Goal: Entertainment & Leisure: Consume media (video, audio)

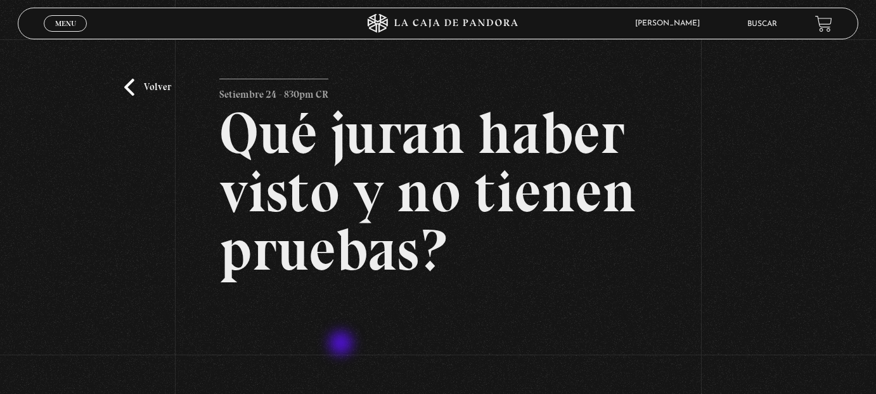
scroll to position [190, 0]
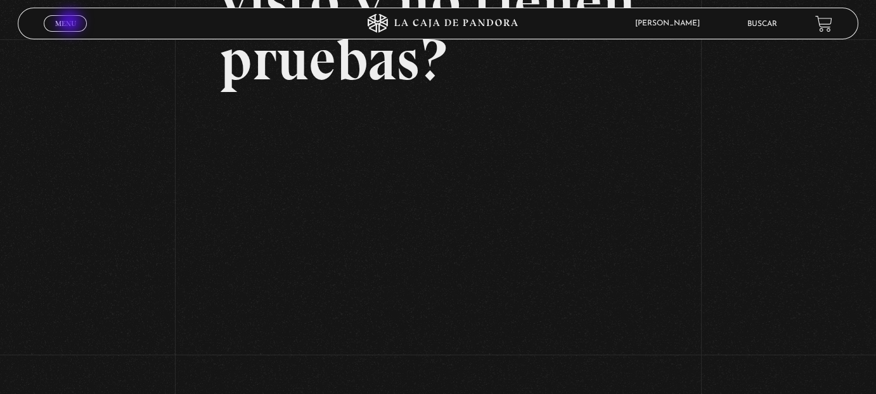
click at [71, 23] on span "Menu" at bounding box center [65, 24] width 21 height 8
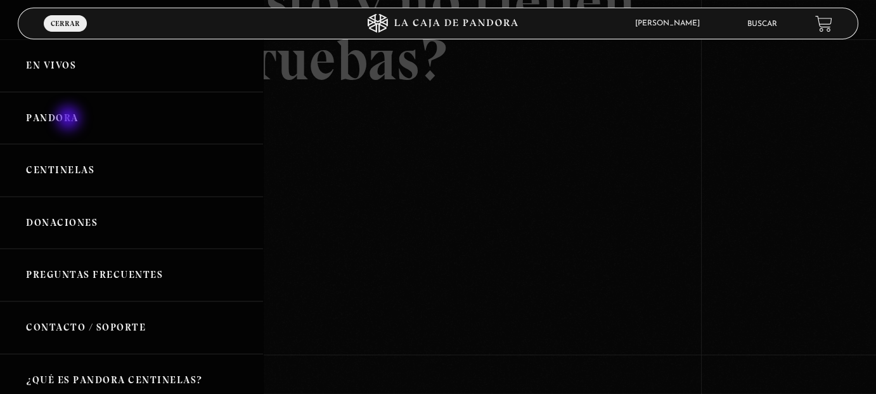
click at [70, 119] on link "Pandora" at bounding box center [131, 118] width 263 height 53
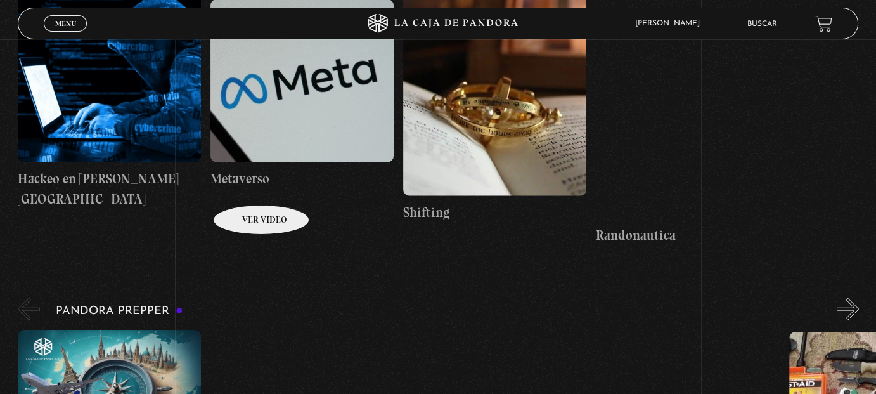
scroll to position [2979, 0]
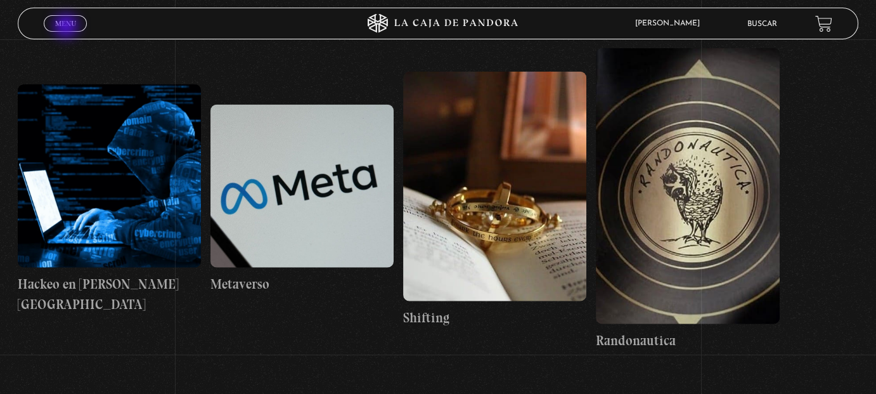
click at [67, 27] on span "Menu" at bounding box center [65, 24] width 21 height 8
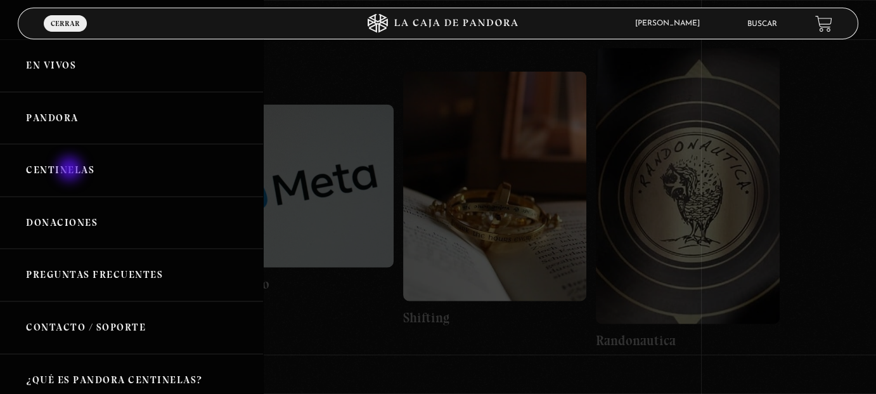
click at [71, 170] on link "Centinelas" at bounding box center [131, 170] width 263 height 53
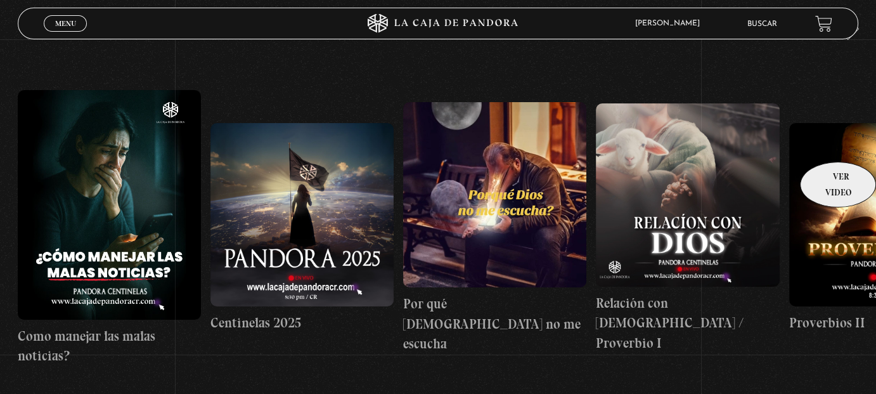
scroll to position [116, 0]
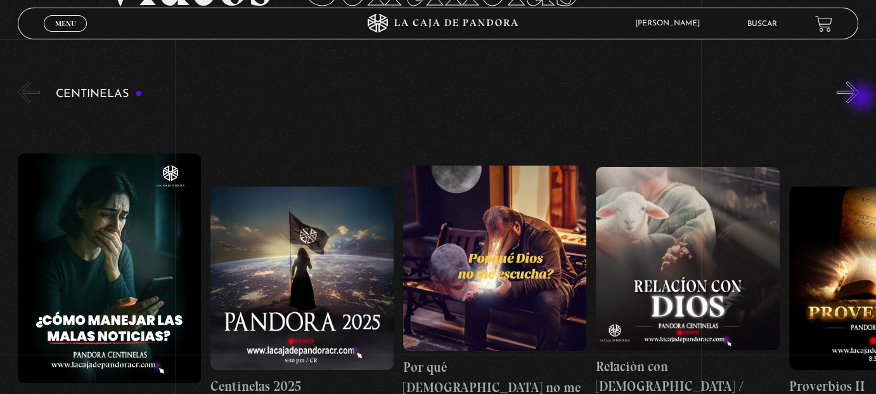
click at [859, 98] on button "»" at bounding box center [848, 92] width 22 height 22
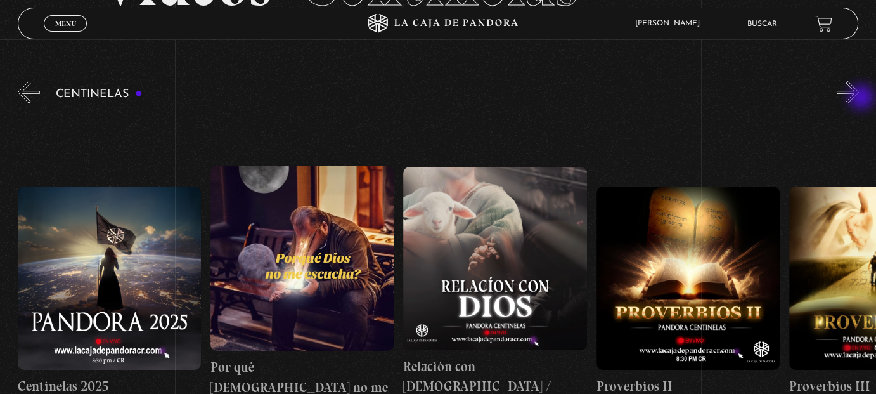
click at [859, 98] on button "»" at bounding box center [848, 92] width 22 height 22
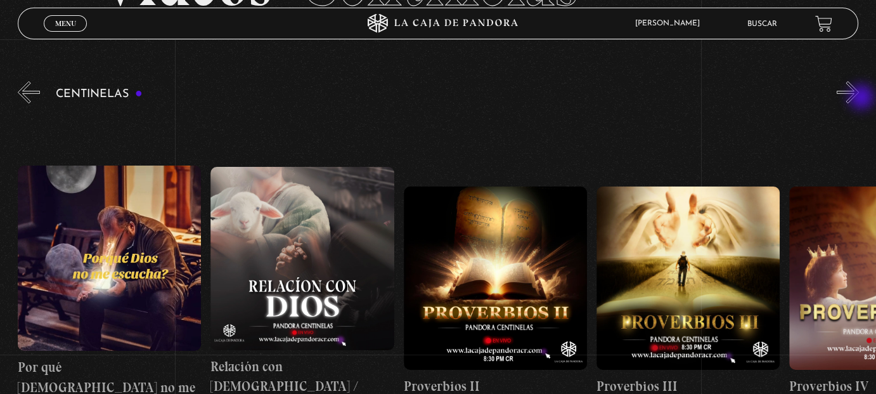
click at [859, 98] on button "»" at bounding box center [848, 92] width 22 height 22
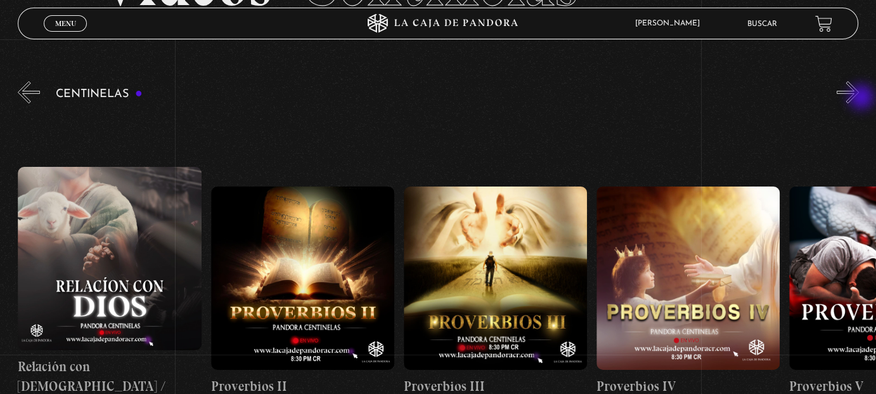
scroll to position [0, 578]
click at [859, 98] on button "»" at bounding box center [848, 92] width 22 height 22
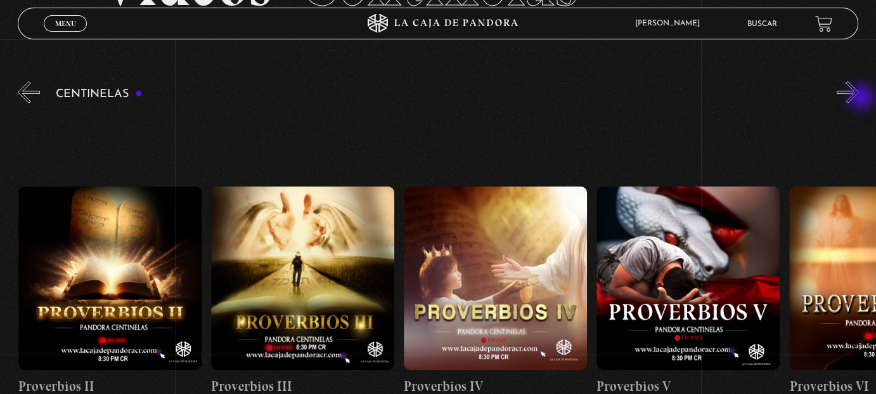
click at [859, 98] on button "»" at bounding box center [848, 92] width 22 height 22
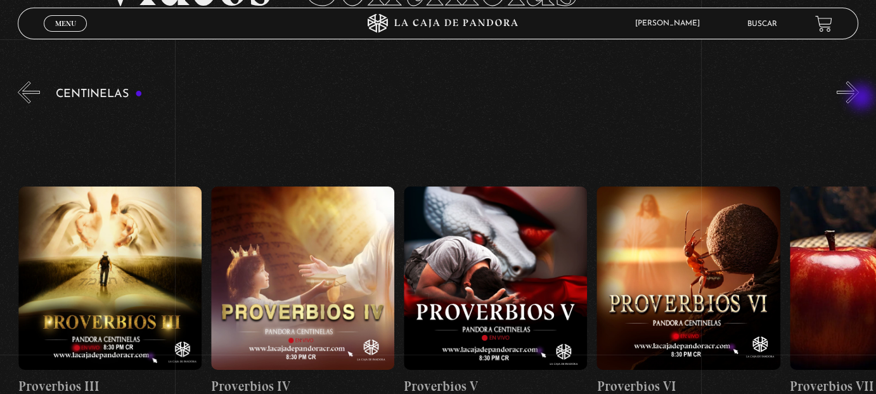
click at [859, 98] on button "»" at bounding box center [848, 92] width 22 height 22
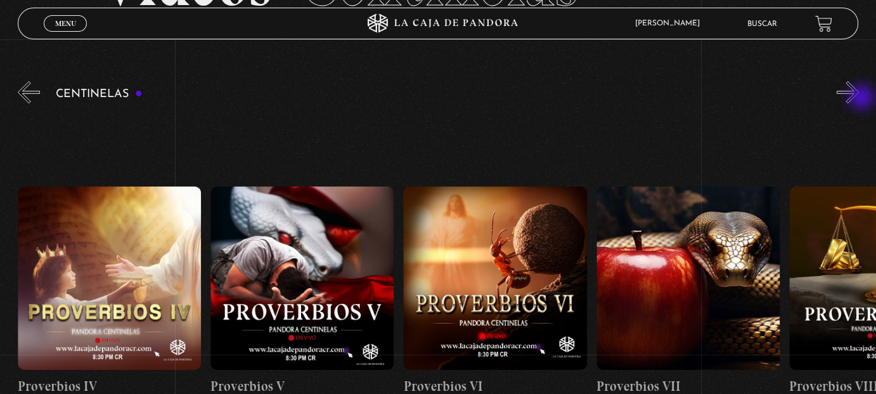
click at [859, 98] on button "»" at bounding box center [848, 92] width 22 height 22
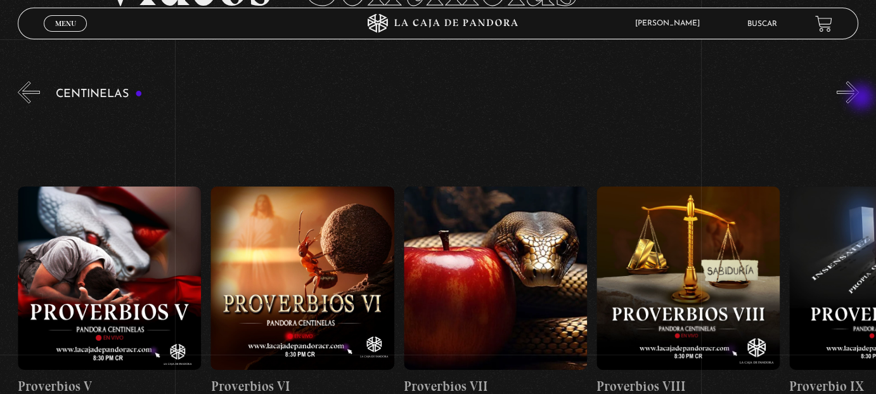
click at [859, 98] on button "»" at bounding box center [848, 92] width 22 height 22
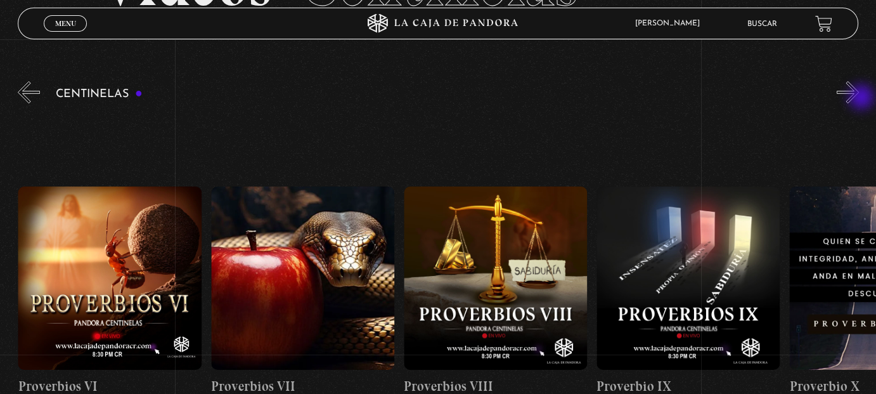
click at [859, 98] on button "»" at bounding box center [848, 92] width 22 height 22
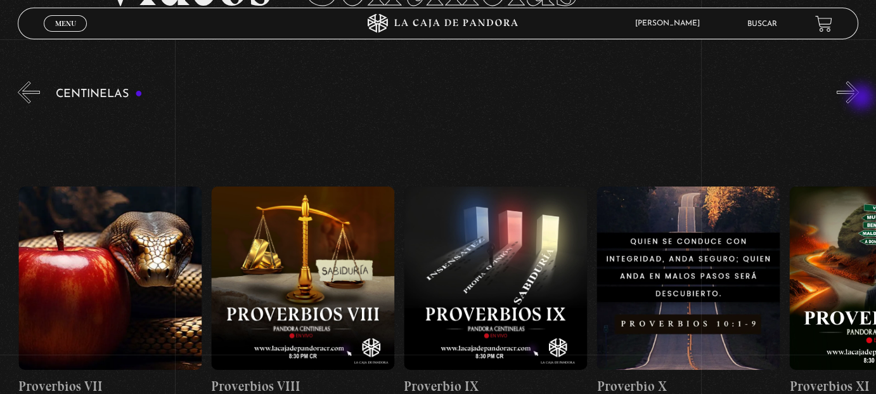
click at [859, 98] on button "»" at bounding box center [848, 92] width 22 height 22
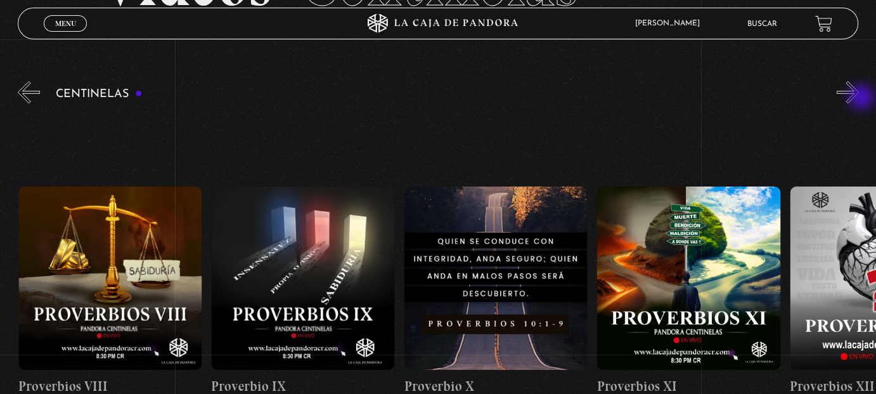
click at [859, 98] on button "»" at bounding box center [848, 92] width 22 height 22
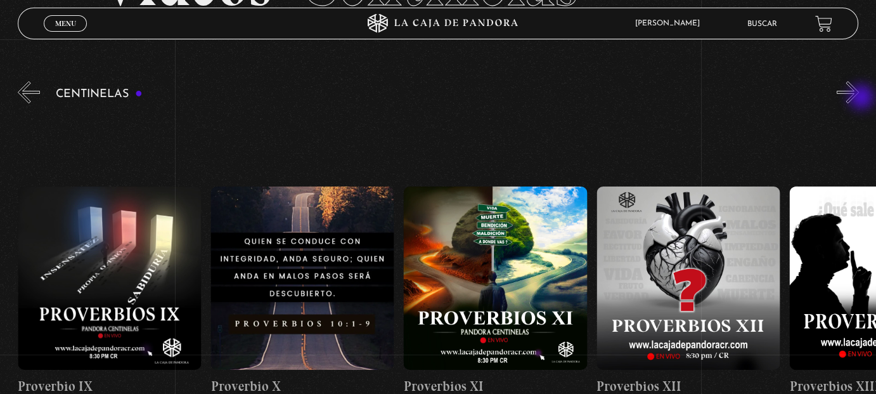
click at [859, 98] on button "»" at bounding box center [848, 92] width 22 height 22
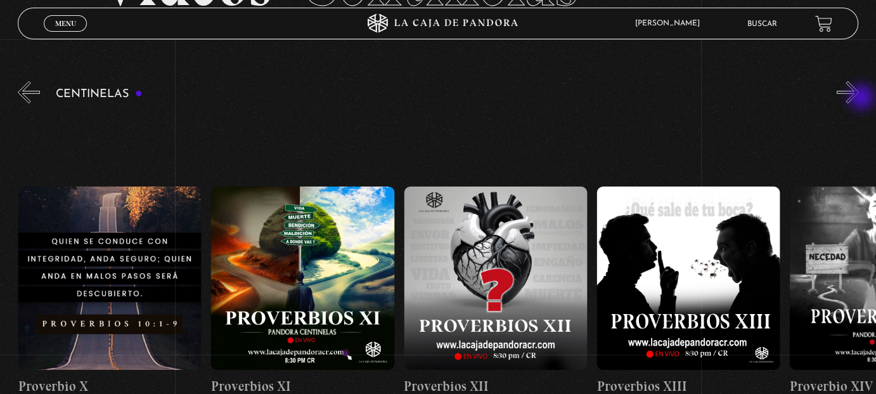
click at [859, 98] on button "»" at bounding box center [848, 92] width 22 height 22
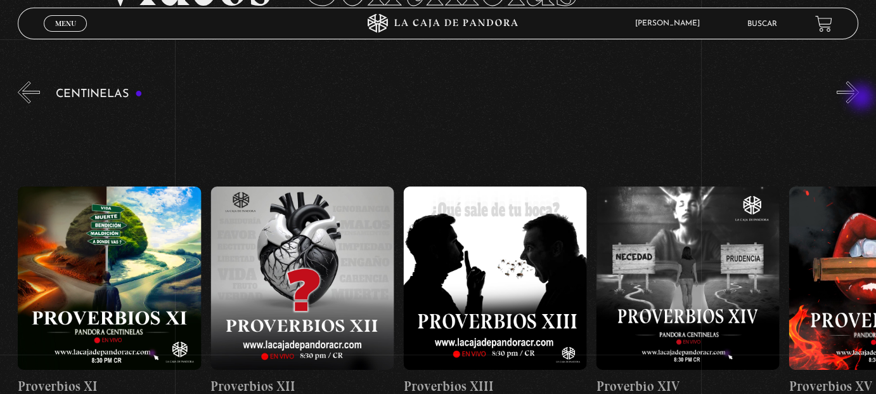
click at [859, 98] on button "»" at bounding box center [848, 92] width 22 height 22
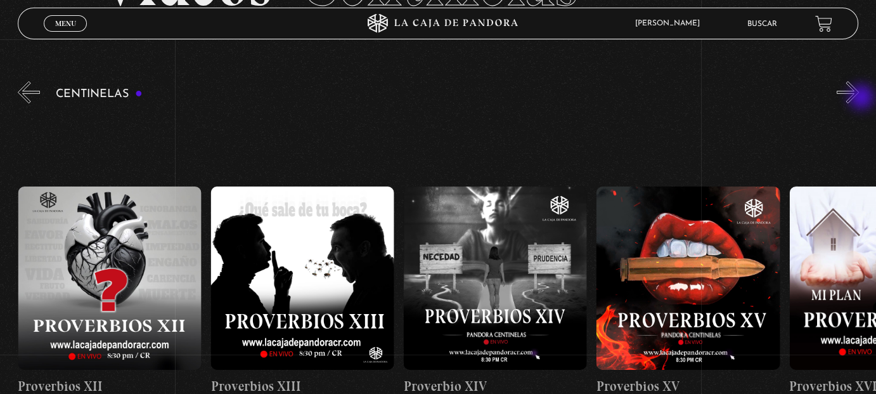
click at [859, 98] on button "»" at bounding box center [848, 92] width 22 height 22
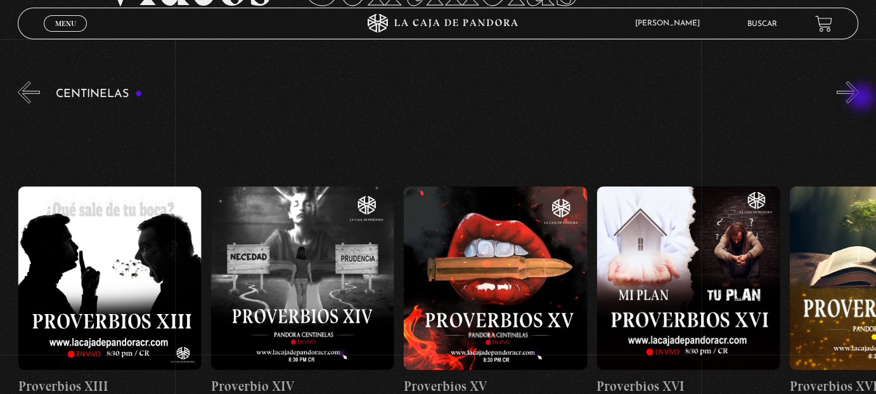
click at [859, 98] on button "»" at bounding box center [848, 92] width 22 height 22
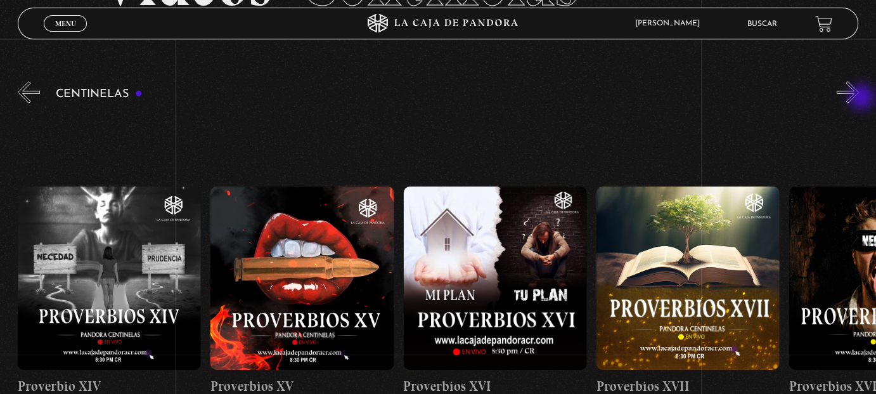
click at [859, 98] on button "»" at bounding box center [848, 92] width 22 height 22
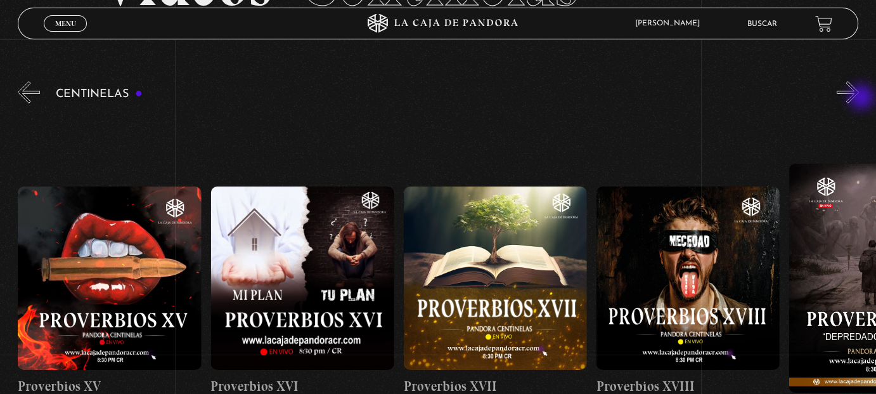
click at [859, 98] on button "»" at bounding box center [848, 92] width 22 height 22
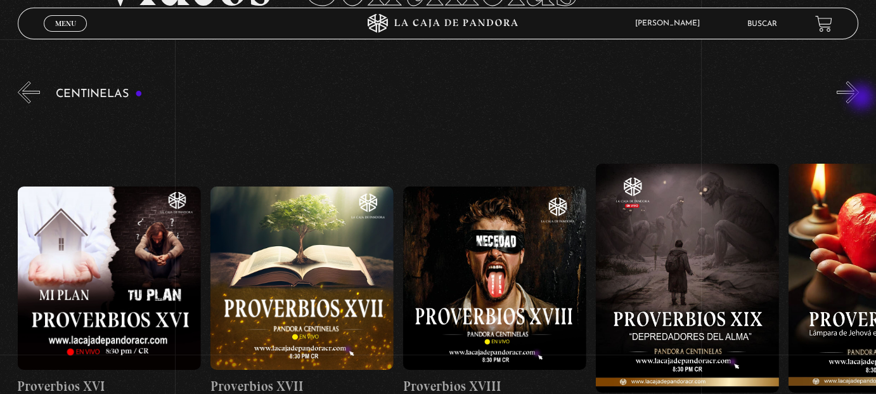
click at [859, 98] on button "»" at bounding box center [848, 92] width 22 height 22
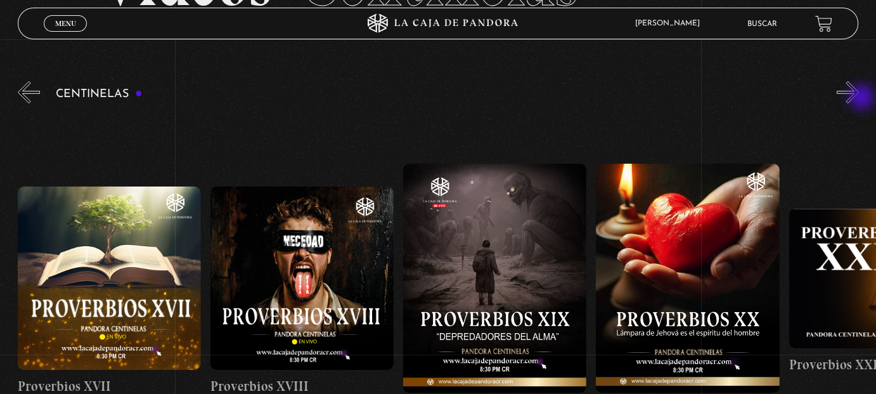
click at [859, 98] on button "»" at bounding box center [848, 92] width 22 height 22
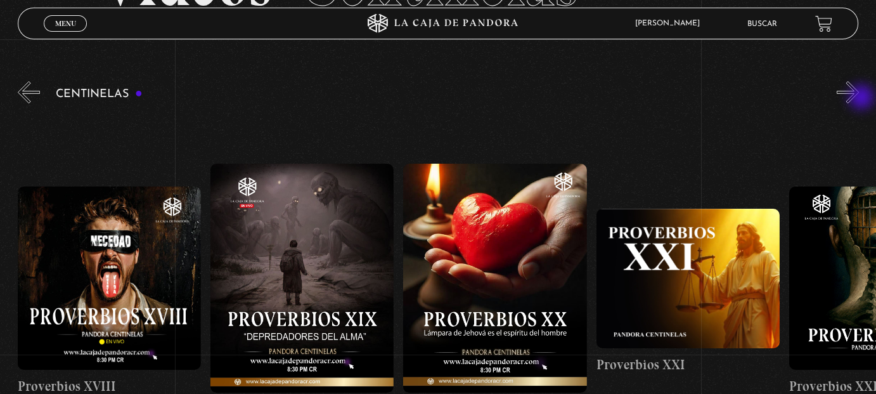
click at [859, 98] on button "»" at bounding box center [848, 92] width 22 height 22
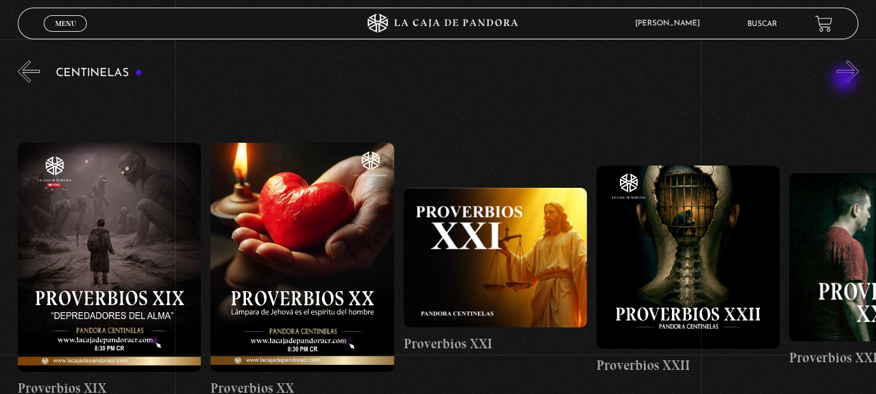
scroll to position [116, 0]
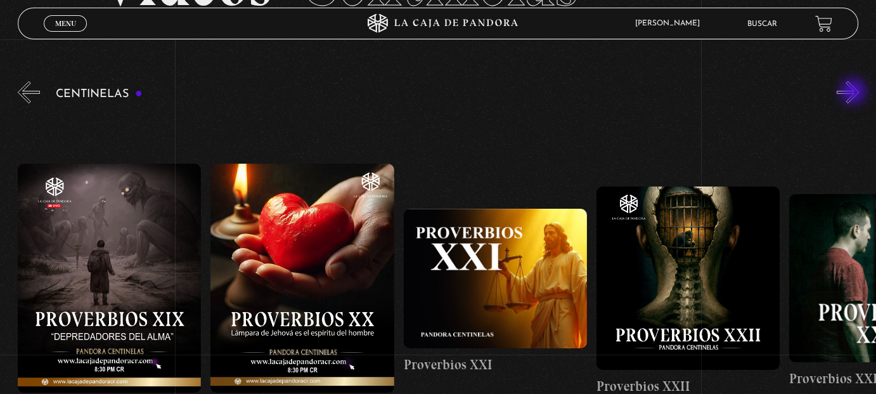
click at [855, 93] on button "»" at bounding box center [848, 92] width 22 height 22
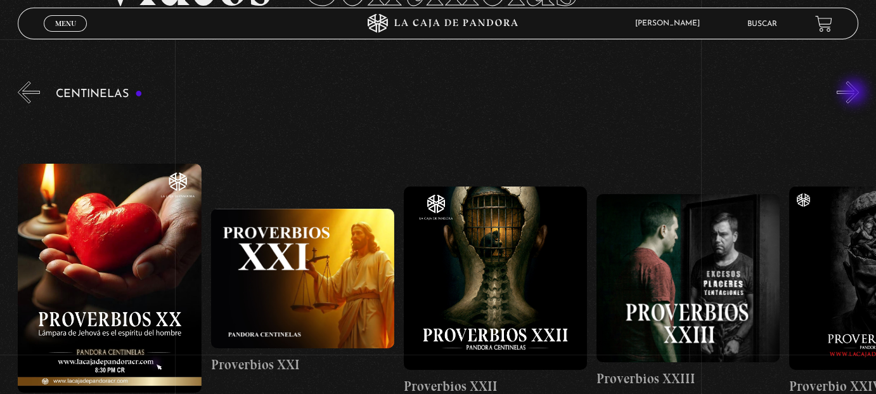
click at [855, 93] on button "»" at bounding box center [848, 92] width 22 height 22
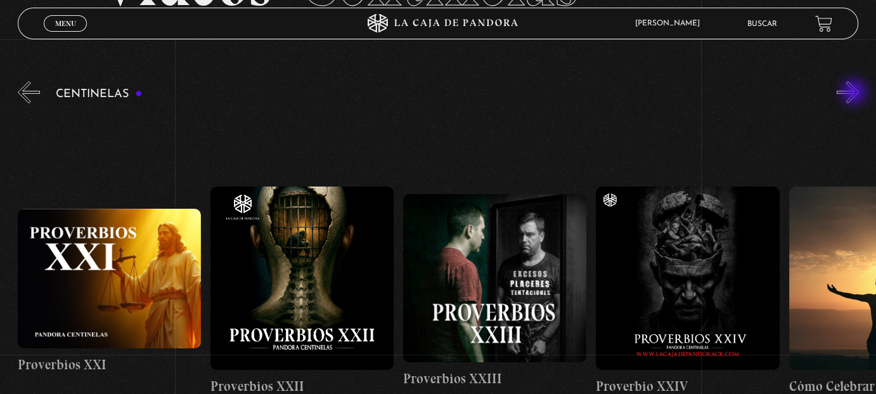
click at [855, 93] on button "»" at bounding box center [848, 92] width 22 height 22
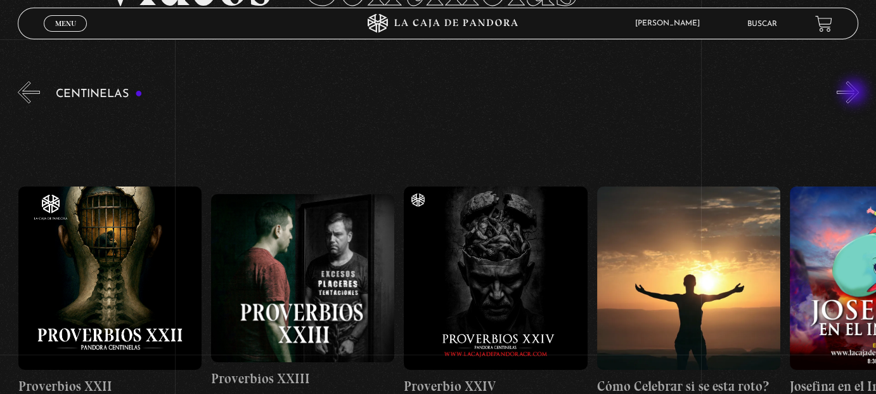
click at [855, 93] on button "»" at bounding box center [848, 92] width 22 height 22
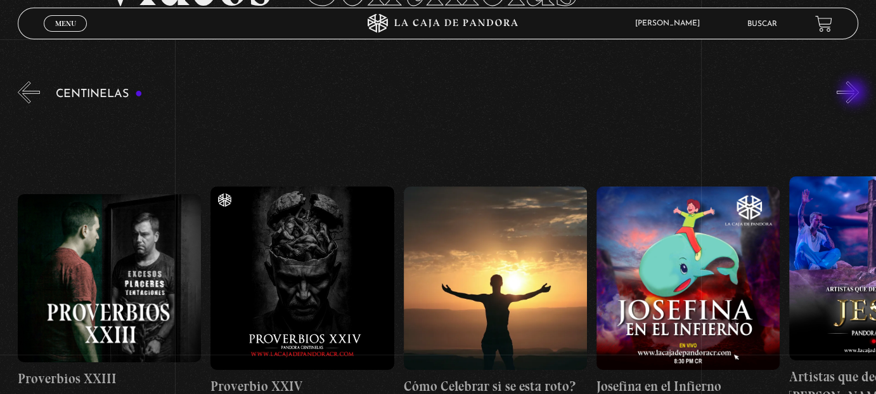
click at [855, 93] on button "»" at bounding box center [848, 92] width 22 height 22
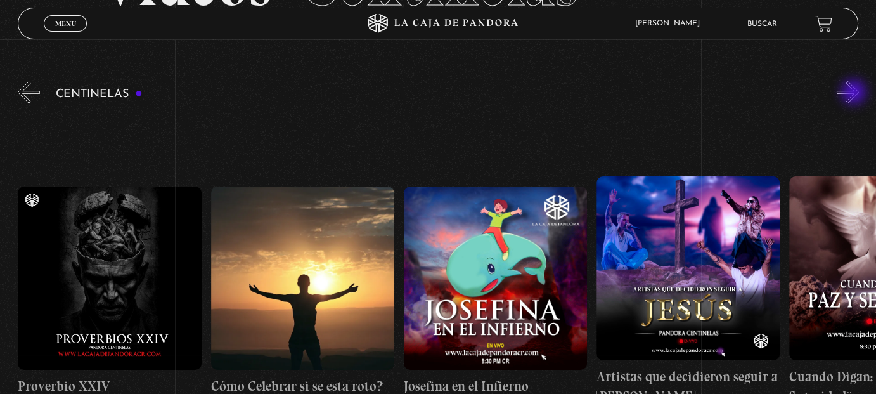
scroll to position [0, 5013]
click at [855, 93] on button "»" at bounding box center [848, 92] width 22 height 22
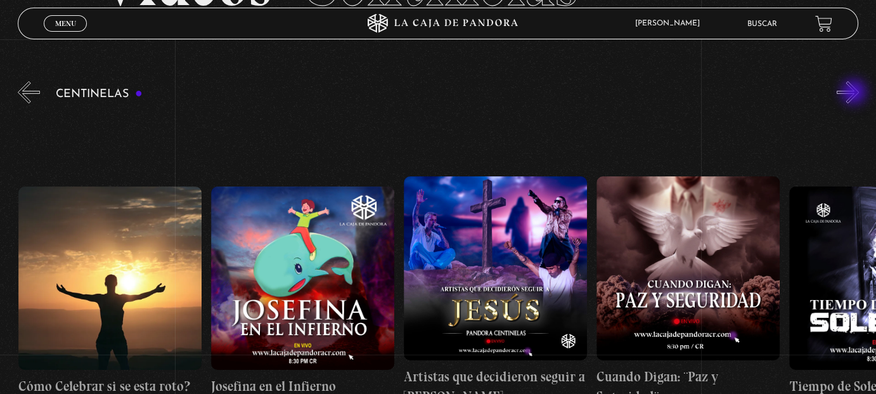
scroll to position [0, 5206]
click at [855, 93] on button "»" at bounding box center [848, 92] width 22 height 22
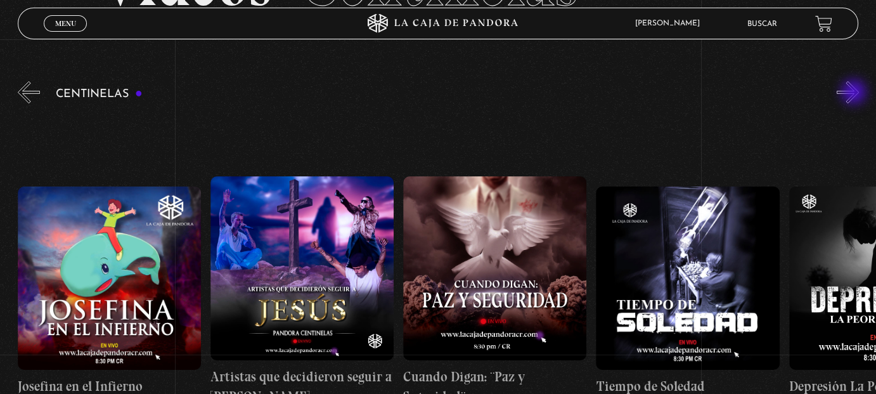
click at [855, 93] on button "»" at bounding box center [848, 92] width 22 height 22
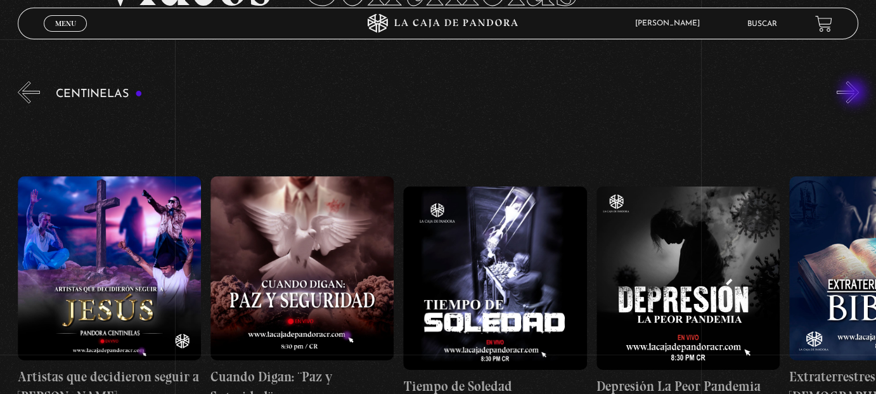
click at [855, 93] on button "»" at bounding box center [848, 92] width 22 height 22
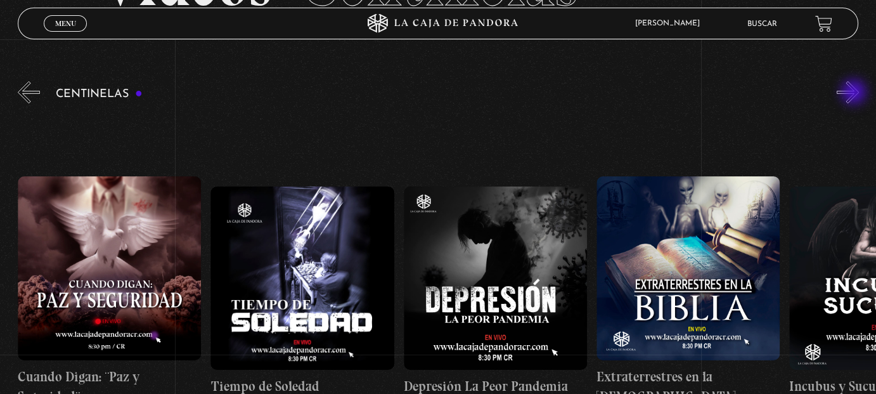
click at [855, 93] on button "»" at bounding box center [848, 92] width 22 height 22
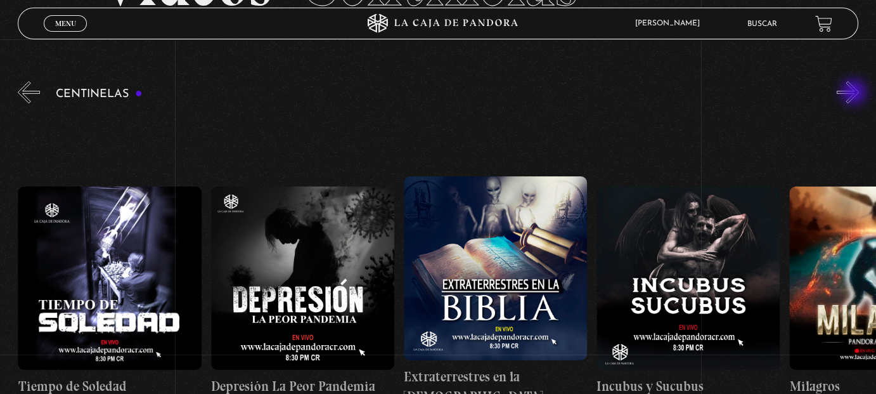
click at [855, 93] on button "»" at bounding box center [848, 92] width 22 height 22
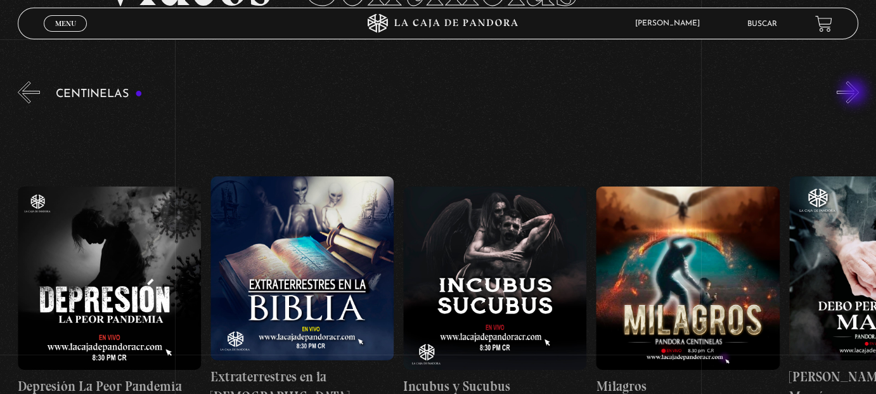
click at [855, 93] on button "»" at bounding box center [848, 92] width 22 height 22
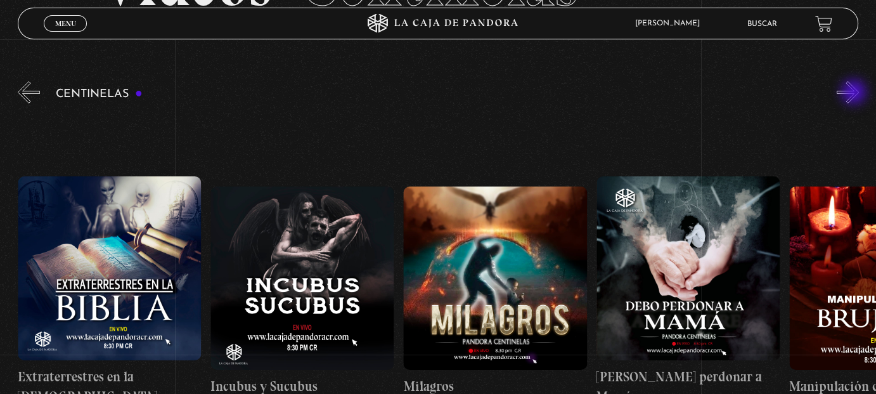
click at [855, 93] on button "»" at bounding box center [848, 92] width 22 height 22
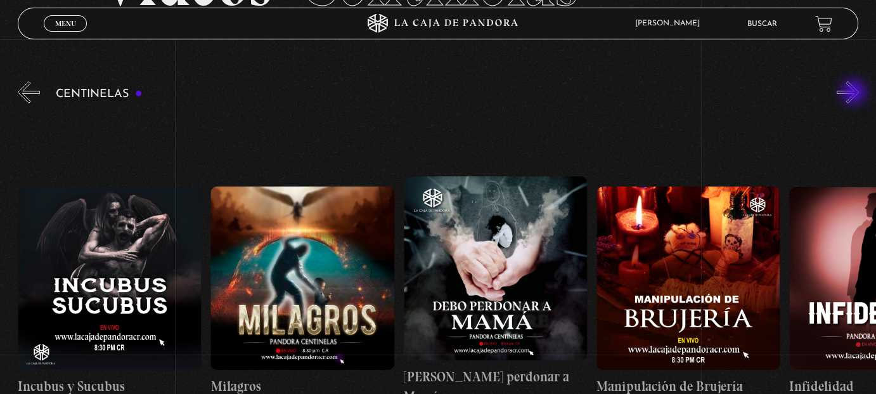
scroll to position [0, 6556]
click at [855, 93] on button "»" at bounding box center [848, 92] width 22 height 22
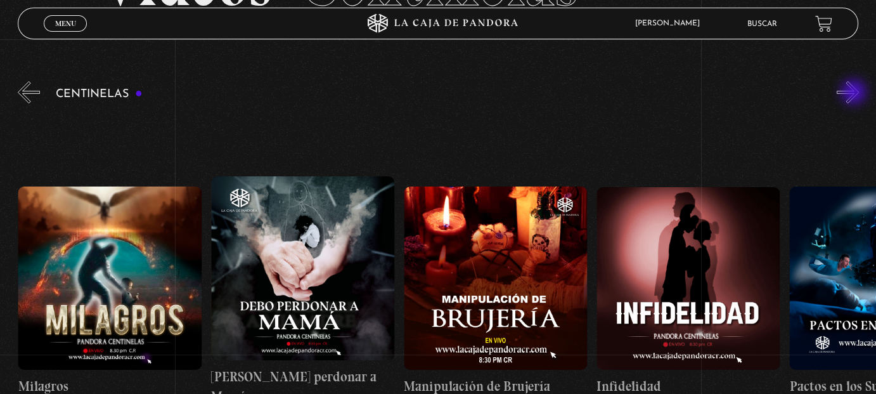
click at [855, 93] on button "»" at bounding box center [848, 92] width 22 height 22
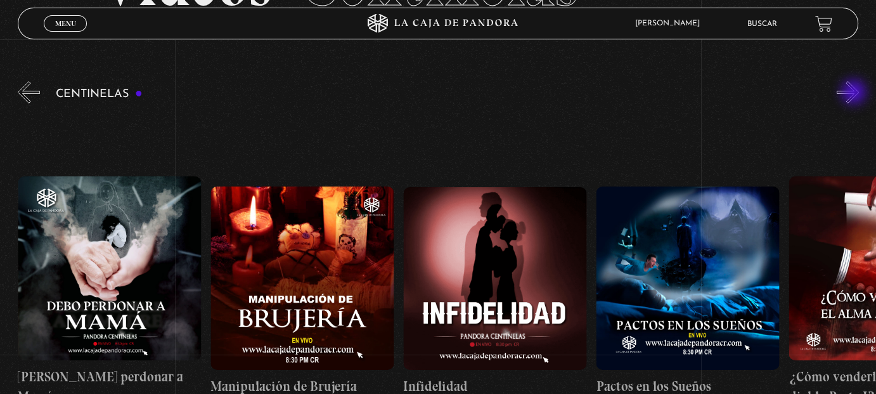
click at [855, 93] on button "»" at bounding box center [848, 92] width 22 height 22
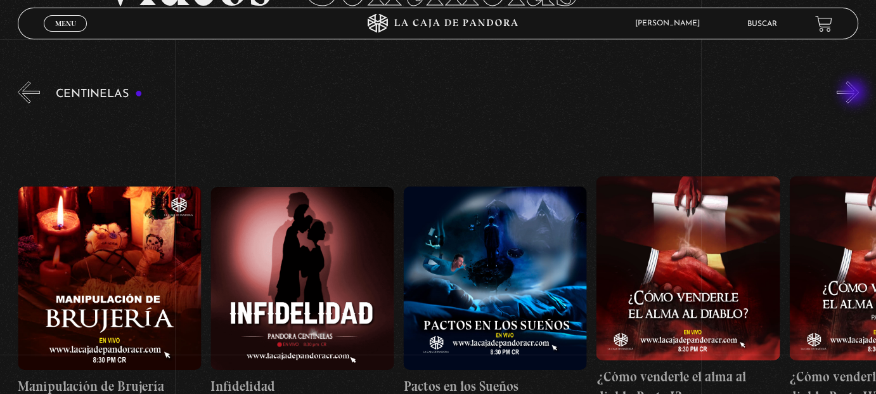
click at [855, 93] on button "»" at bounding box center [848, 92] width 22 height 22
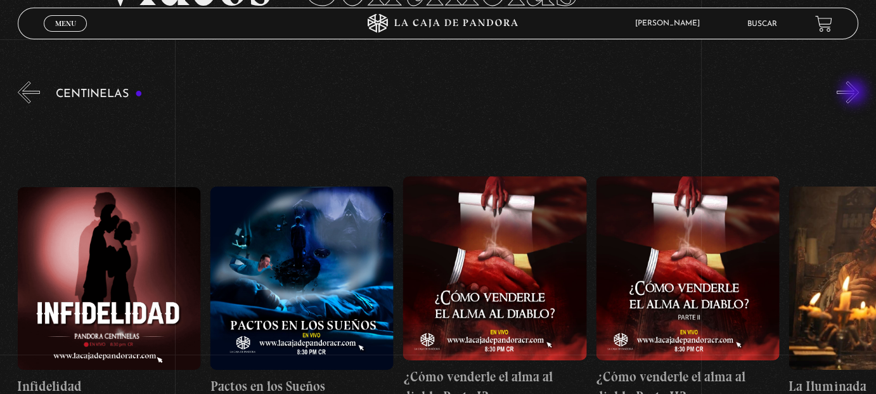
click at [855, 93] on button "»" at bounding box center [848, 92] width 22 height 22
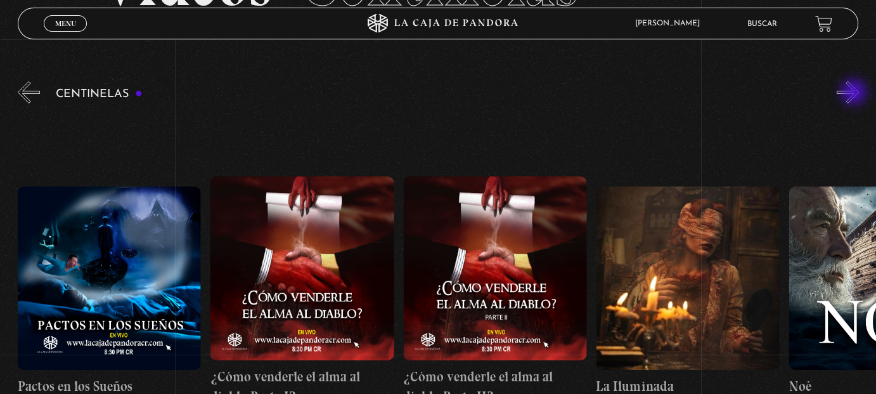
click at [855, 93] on button "»" at bounding box center [848, 92] width 22 height 22
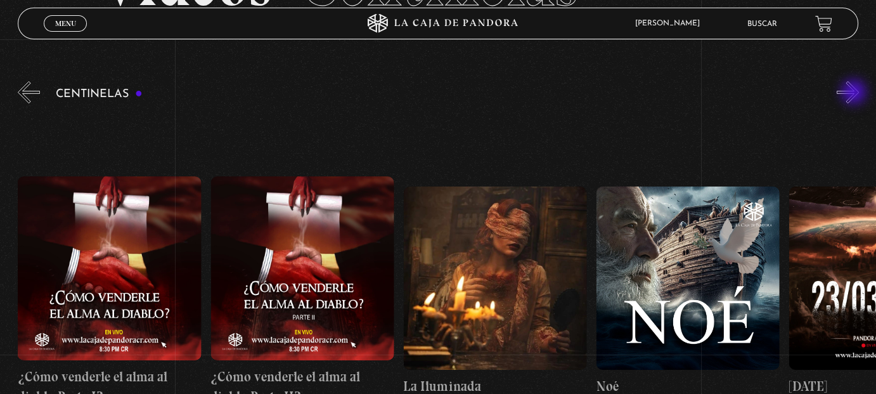
click at [855, 93] on button "»" at bounding box center [848, 92] width 22 height 22
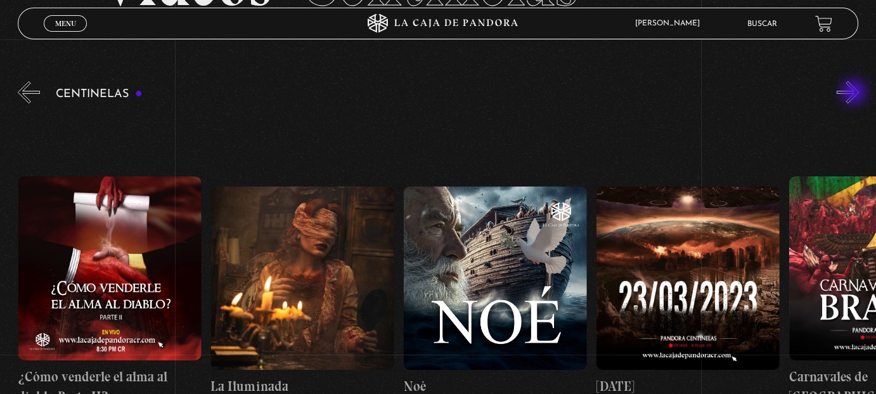
click at [855, 93] on button "»" at bounding box center [848, 92] width 22 height 22
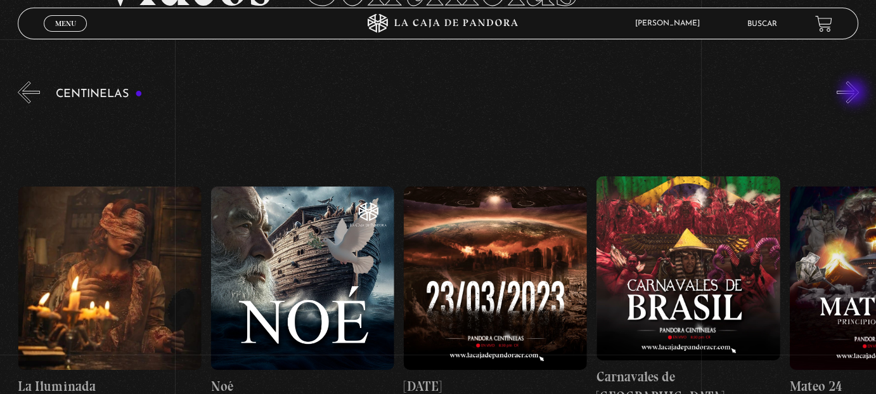
scroll to position [0, 8099]
click at [25, 92] on button "«" at bounding box center [29, 92] width 22 height 22
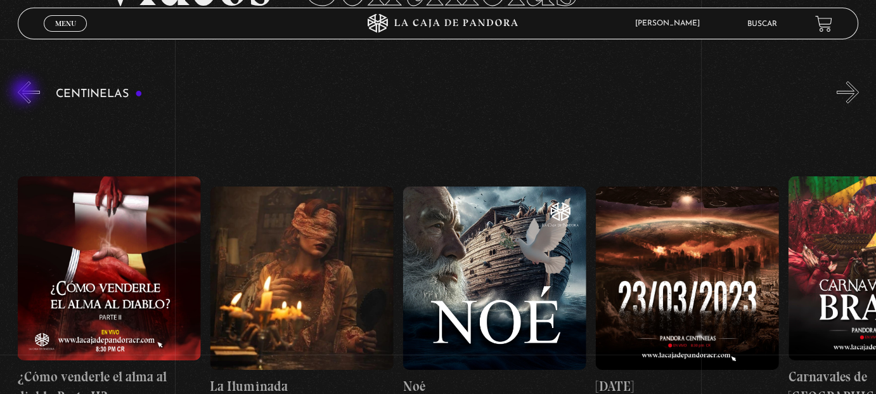
click at [25, 92] on button "«" at bounding box center [29, 92] width 22 height 22
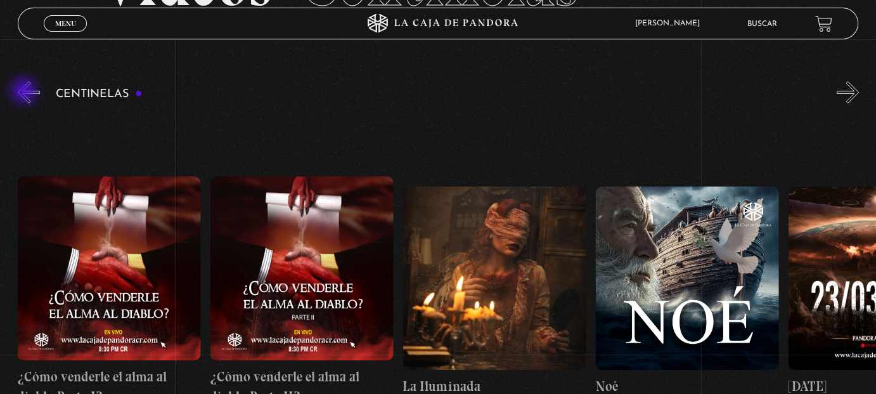
click at [25, 92] on button "«" at bounding box center [29, 92] width 22 height 22
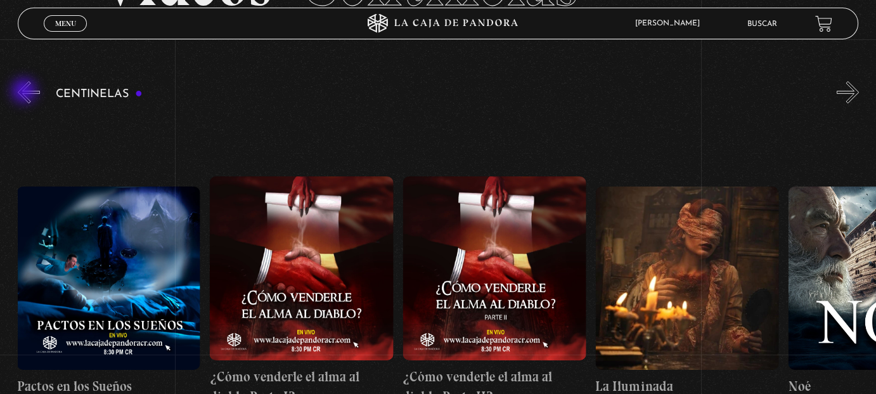
click at [25, 92] on button "«" at bounding box center [29, 92] width 22 height 22
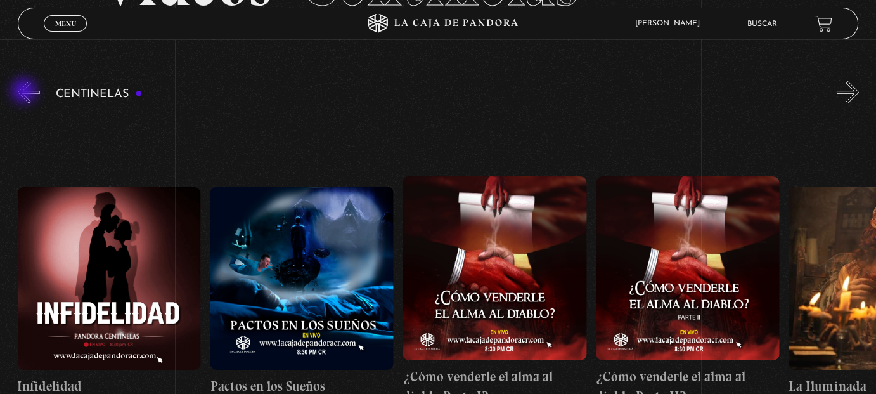
click at [25, 92] on button "«" at bounding box center [29, 92] width 22 height 22
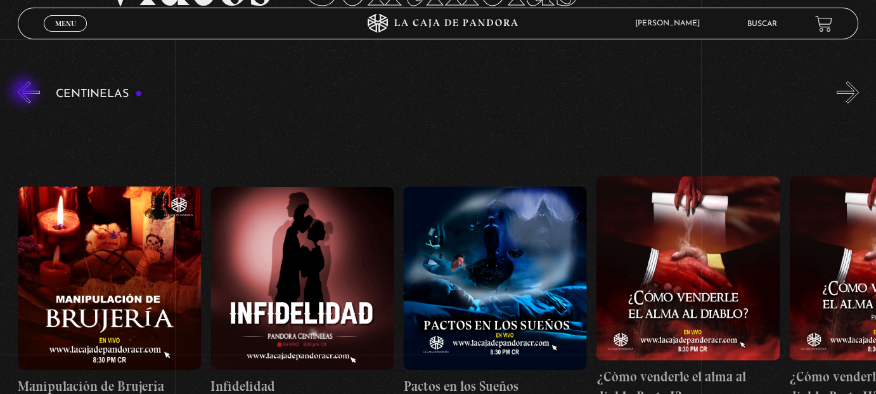
click at [25, 92] on button "«" at bounding box center [29, 92] width 22 height 22
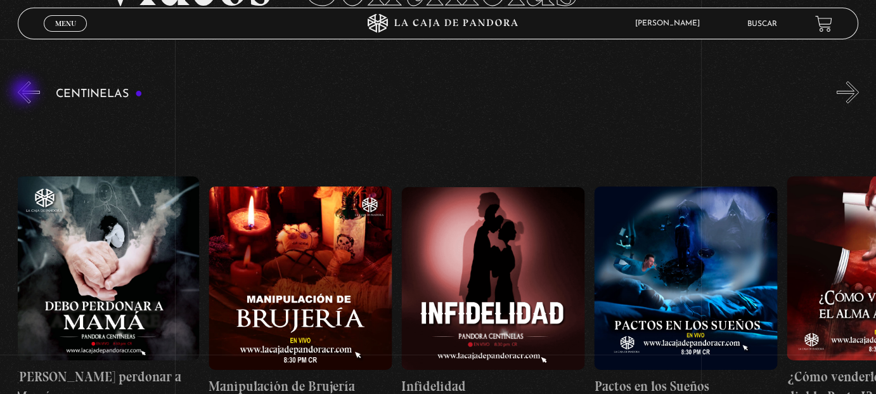
click at [25, 92] on button "«" at bounding box center [29, 92] width 22 height 22
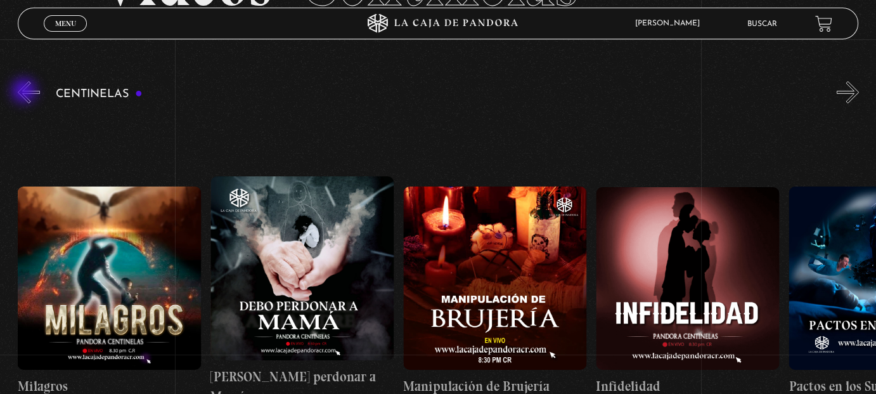
click at [25, 92] on button "«" at bounding box center [29, 92] width 22 height 22
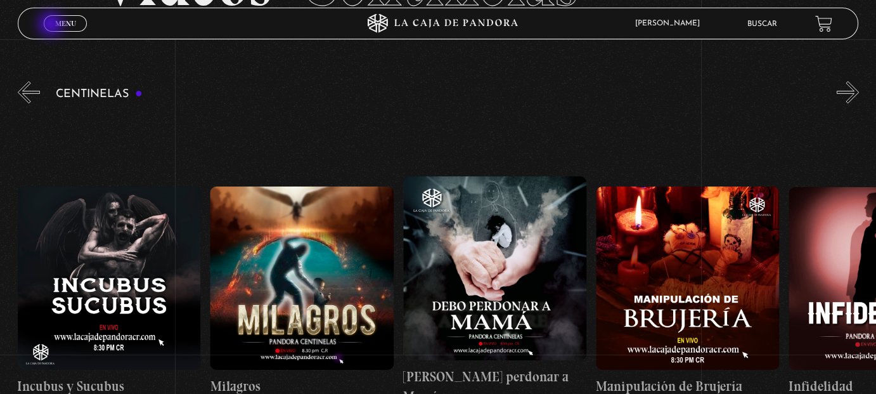
click at [53, 25] on link "Menu Cerrar" at bounding box center [65, 23] width 43 height 16
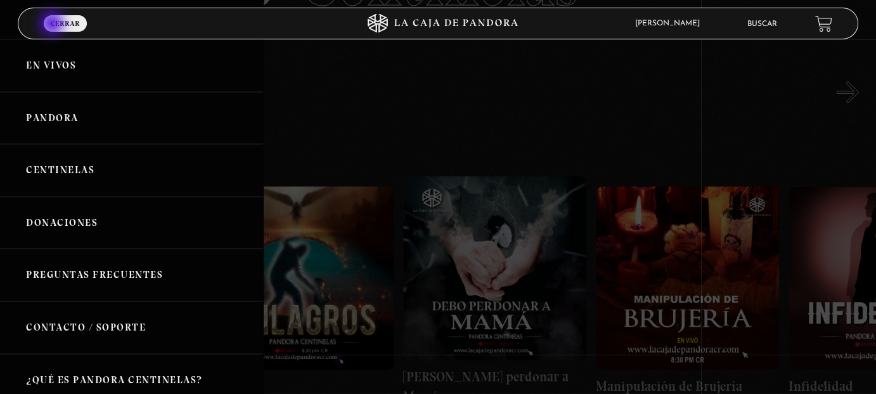
scroll to position [0, 6556]
click at [87, 163] on link "Centinelas" at bounding box center [131, 170] width 263 height 53
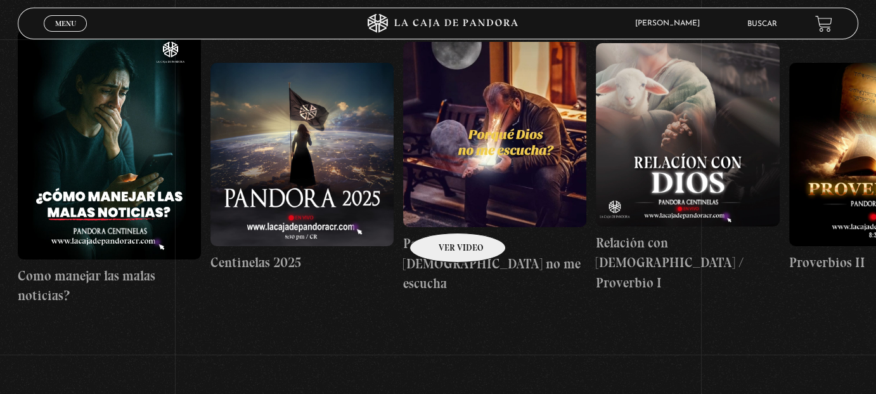
scroll to position [254, 0]
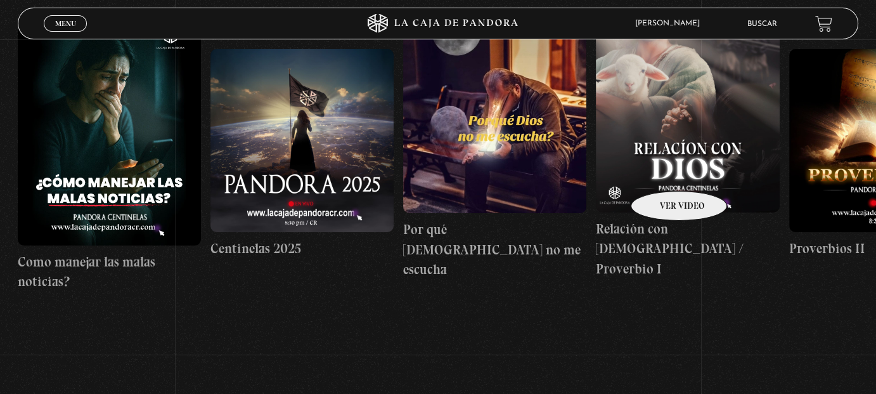
click at [662, 172] on figure at bounding box center [687, 120] width 183 height 183
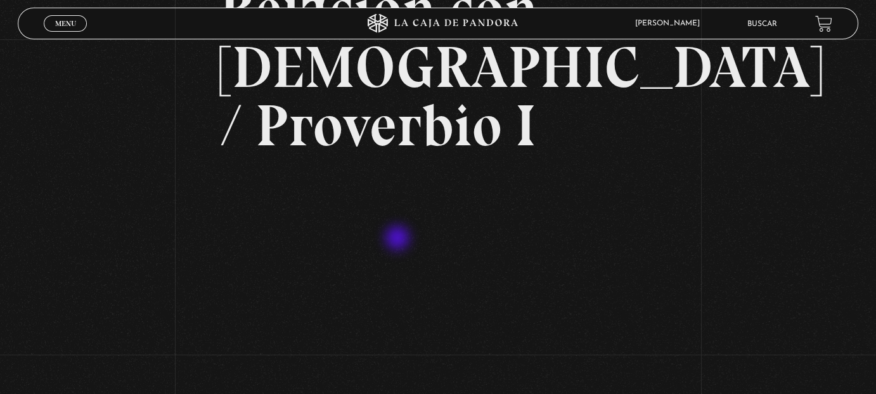
scroll to position [127, 0]
